Goal: Information Seeking & Learning: Learn about a topic

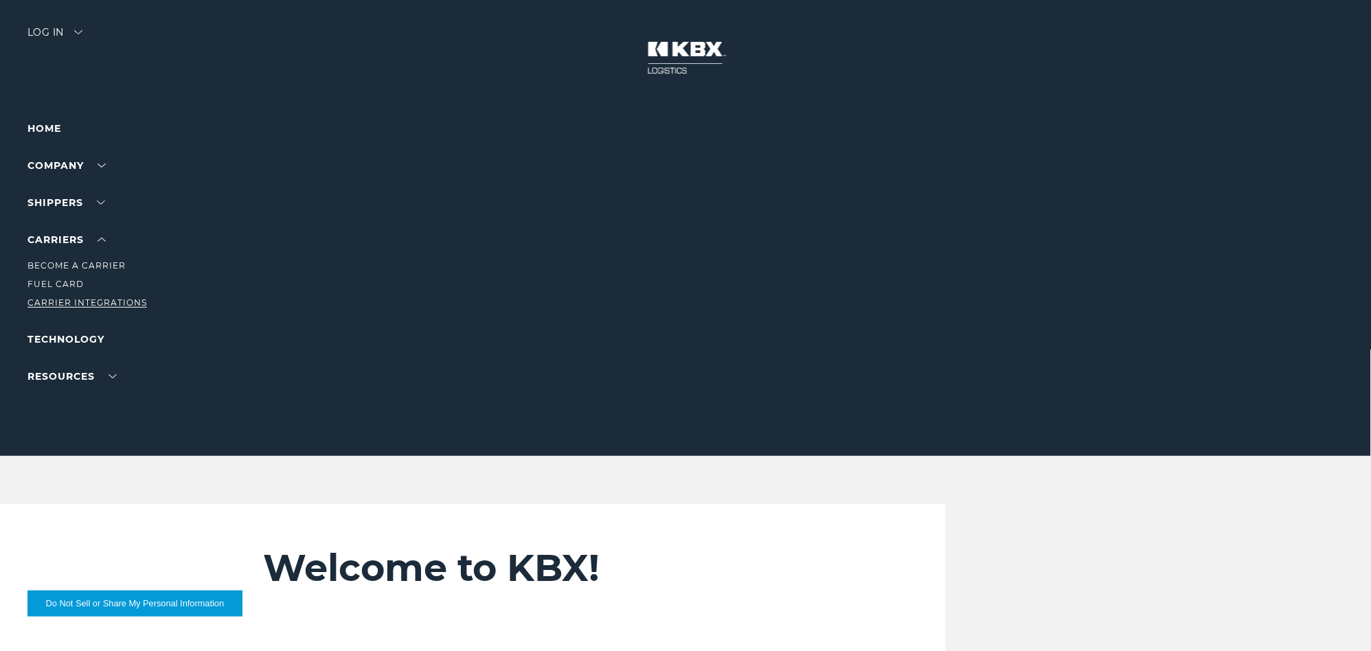
click at [55, 297] on link "Carrier Integrations" at bounding box center [87, 302] width 120 height 10
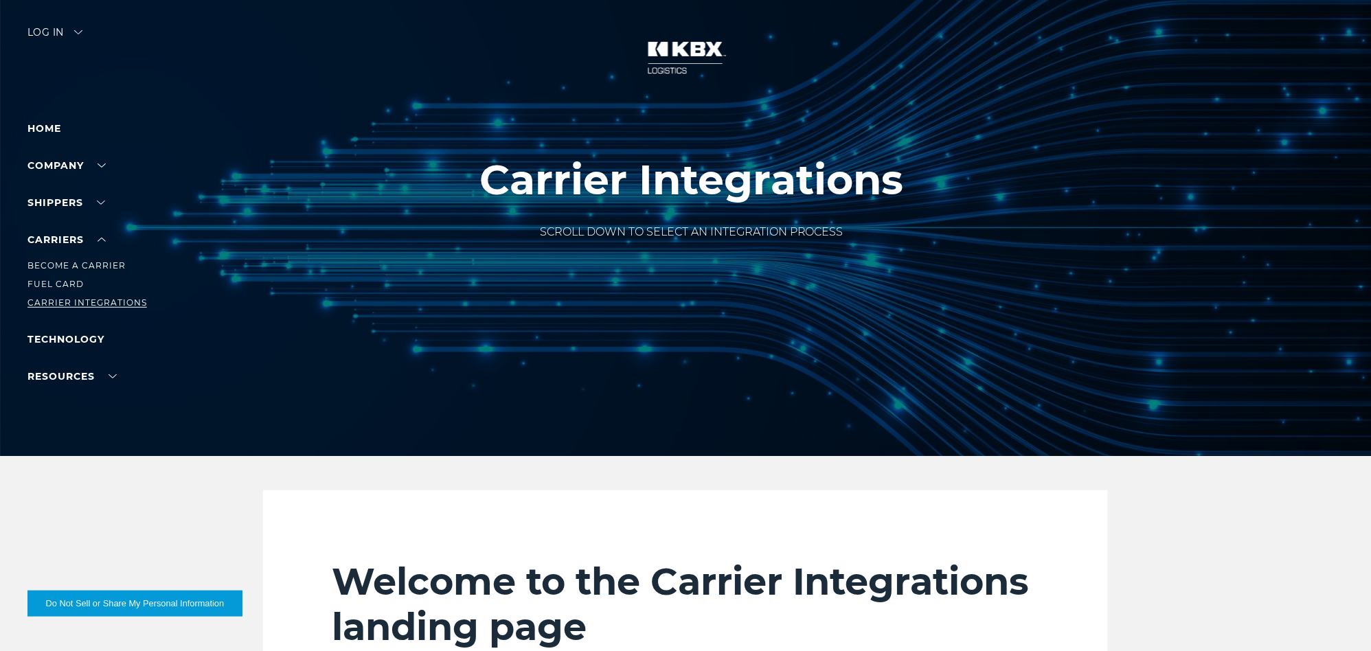
click at [75, 306] on link "Carrier Integrations" at bounding box center [87, 302] width 120 height 10
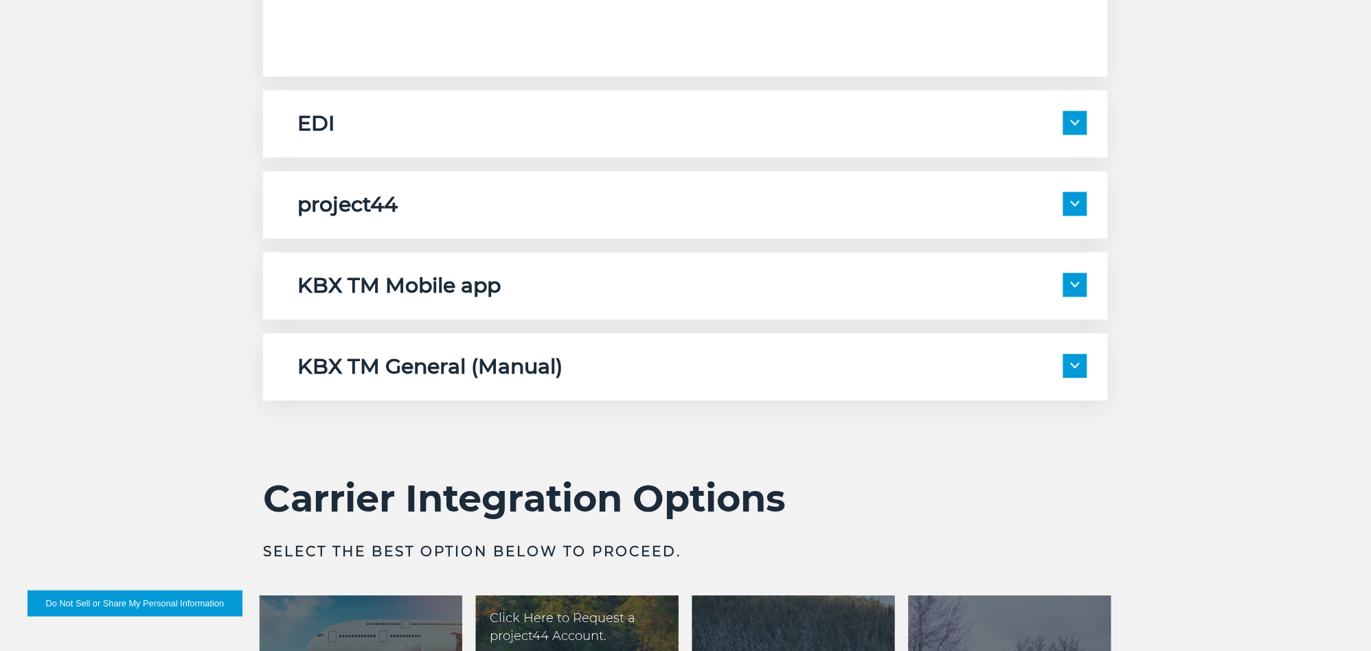
scroll to position [2213, 0]
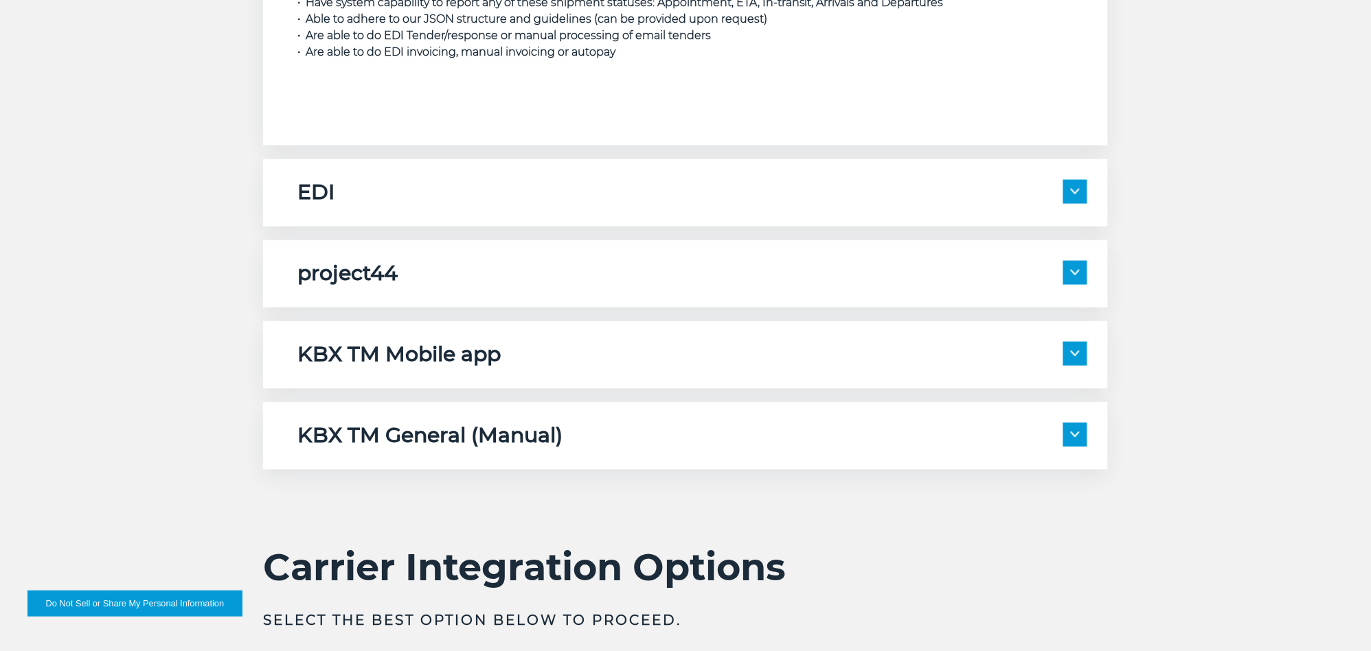
click at [418, 361] on h5 "KBX TM Mobile app" at bounding box center [398, 355] width 203 height 26
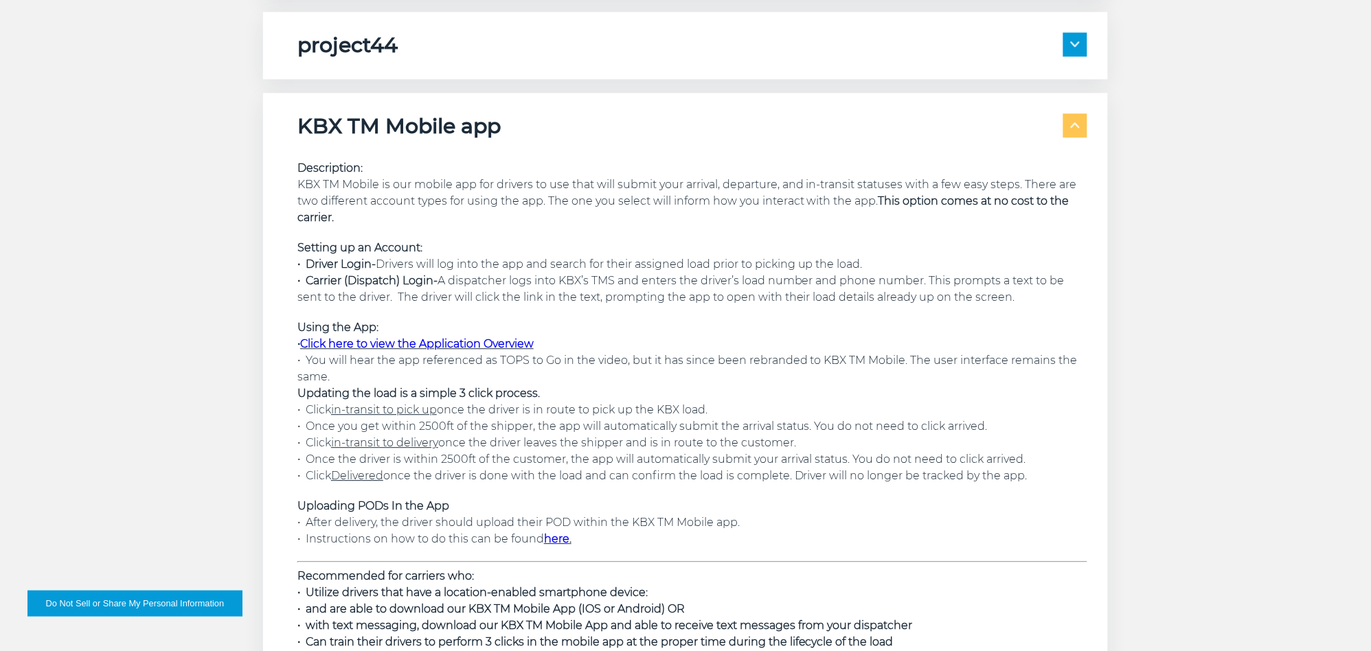
scroll to position [2518, 0]
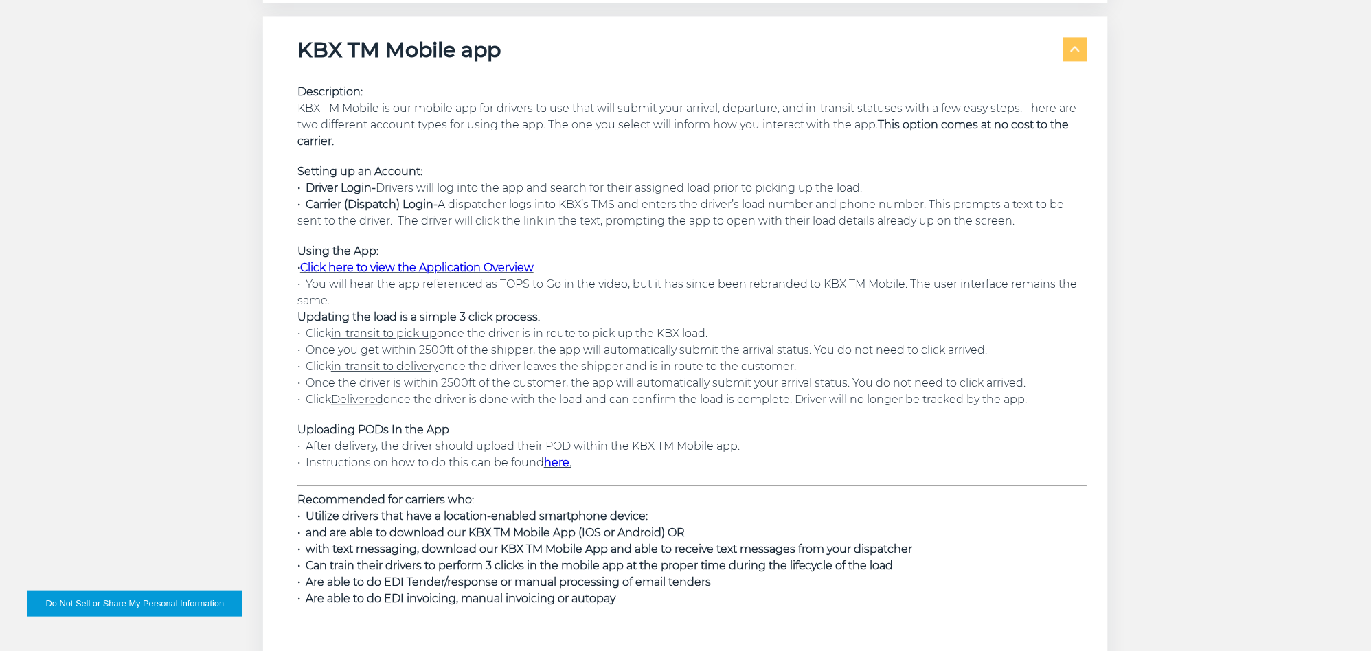
click at [387, 262] on link "Click here to view the Application Overview" at bounding box center [417, 267] width 234 height 13
